Goal: Communication & Community: Answer question/provide support

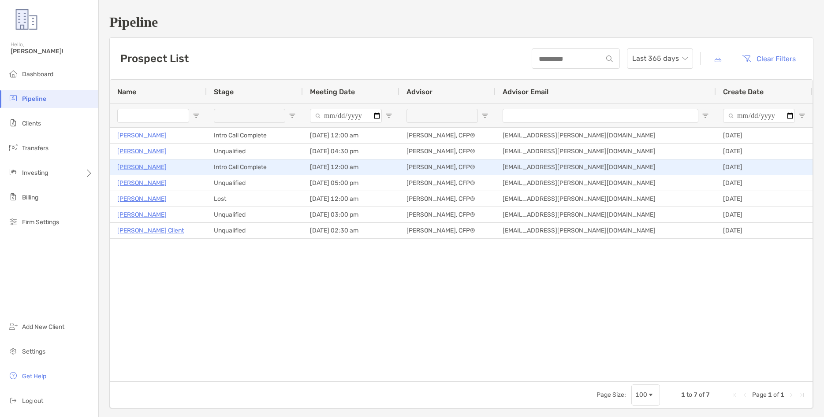
click at [130, 164] on p "[PERSON_NAME]" at bounding box center [141, 167] width 49 height 11
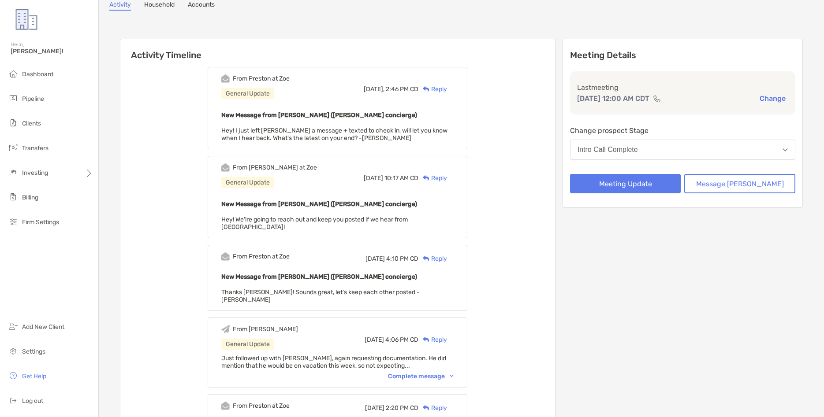
scroll to position [100, 0]
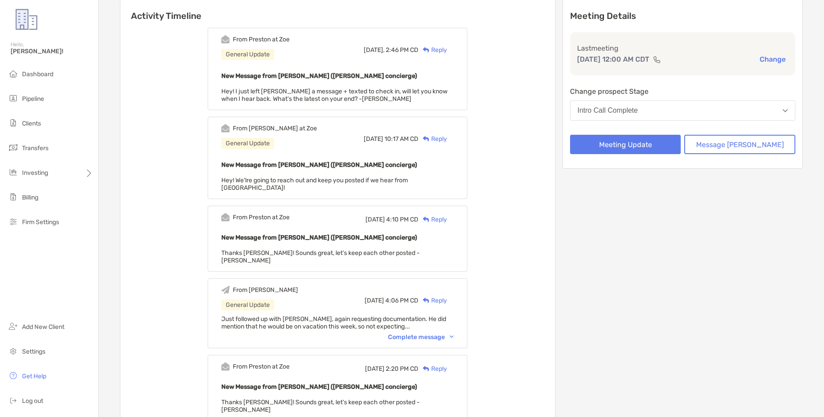
click at [453, 334] on div "Complete message" at bounding box center [421, 337] width 66 height 7
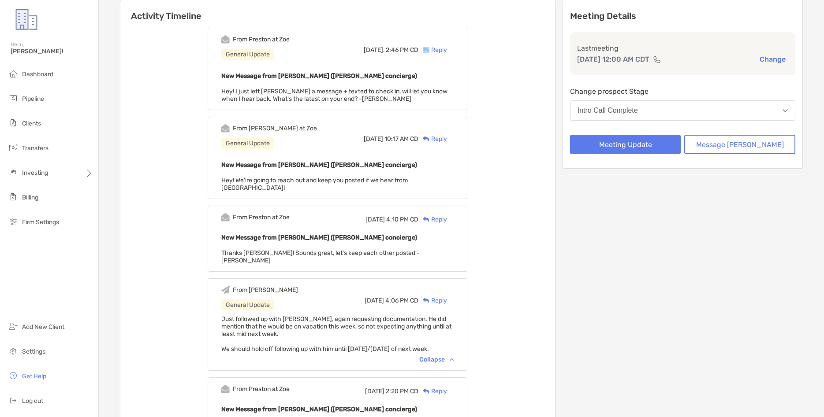
click at [446, 49] on div "Reply" at bounding box center [432, 49] width 29 height 9
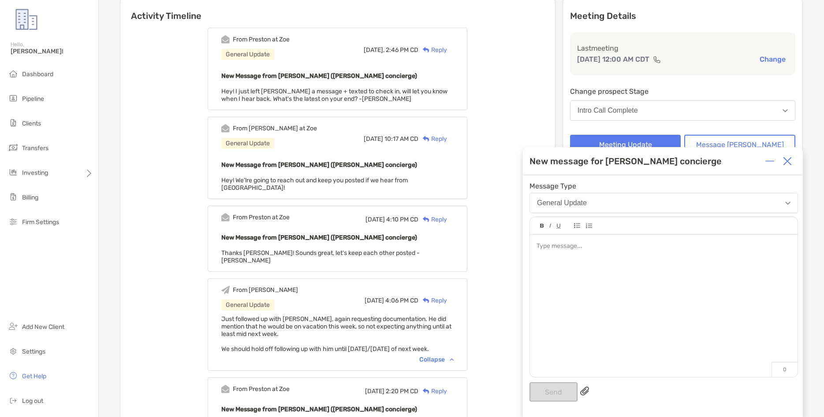
click at [576, 254] on div at bounding box center [663, 302] width 267 height 134
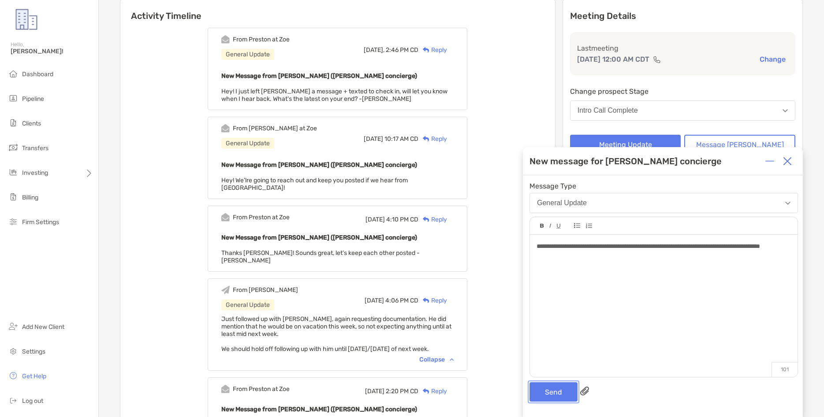
click at [548, 401] on button "Send" at bounding box center [553, 391] width 48 height 19
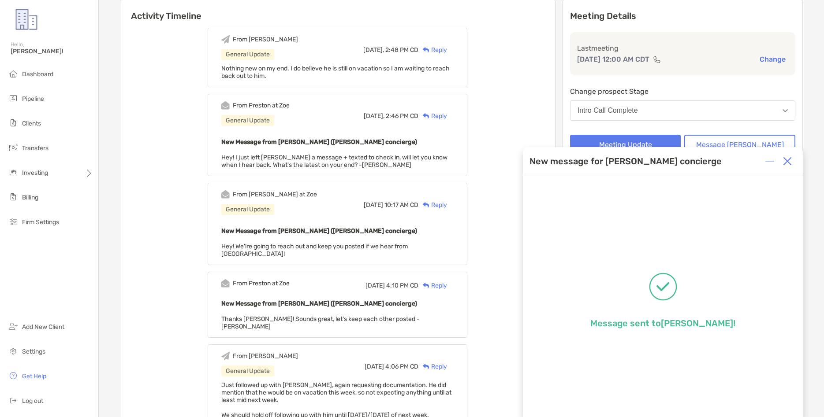
click at [787, 160] on img at bounding box center [787, 161] width 9 height 9
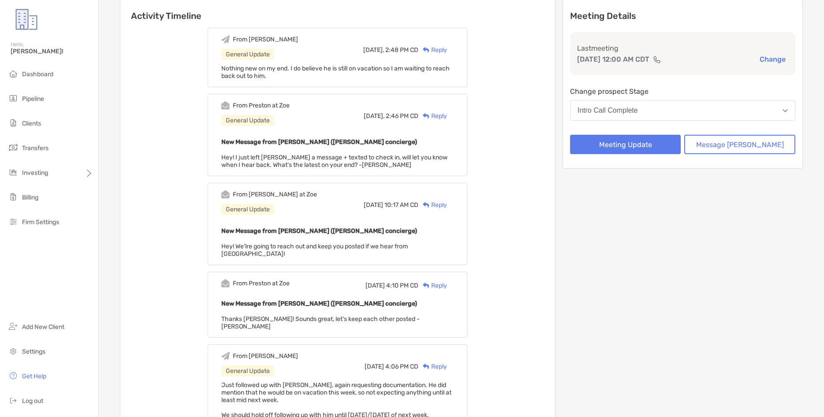
scroll to position [0, 0]
